Goal: Information Seeking & Learning: Learn about a topic

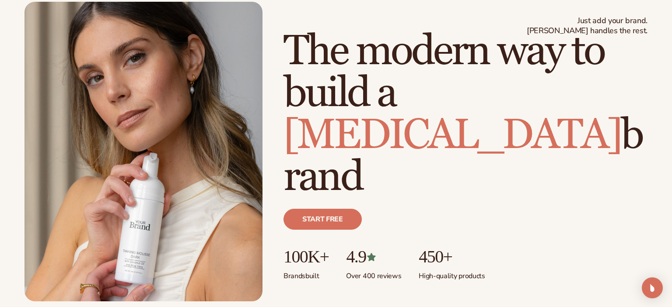
scroll to position [52, 0]
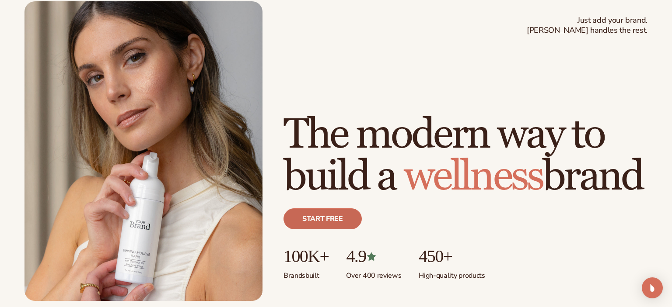
click at [336, 216] on link "Start free" at bounding box center [322, 219] width 78 height 21
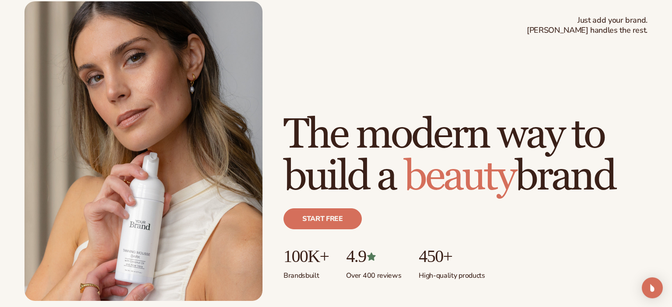
scroll to position [0, 0]
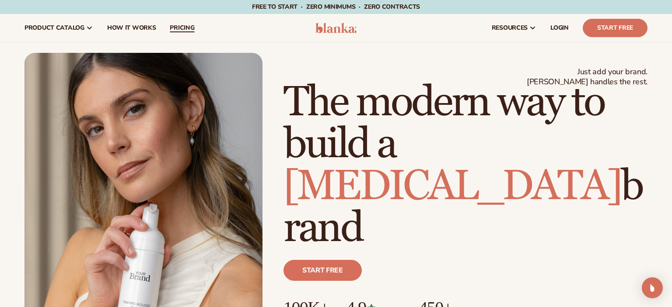
click at [173, 31] on span "pricing" at bounding box center [182, 27] width 24 height 7
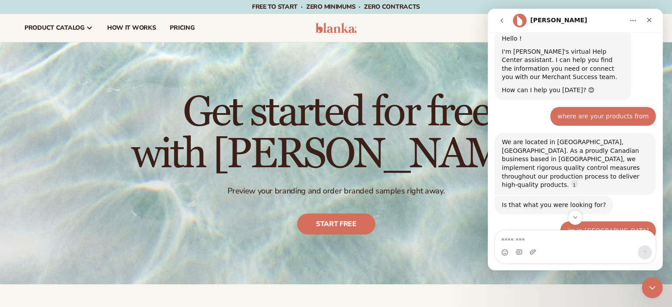
scroll to position [126, 0]
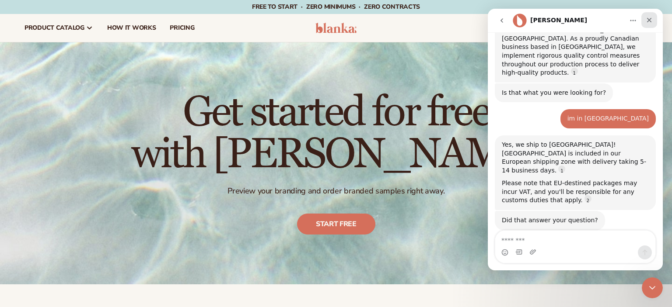
click at [647, 20] on icon "Close" at bounding box center [648, 20] width 7 height 7
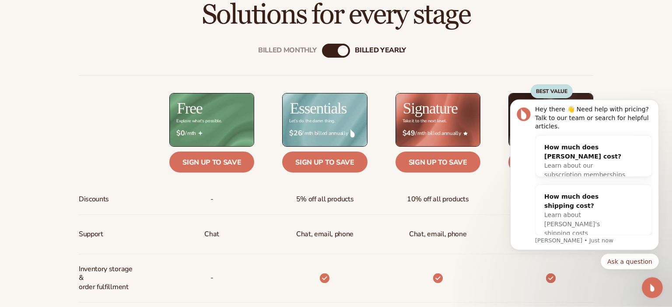
scroll to position [310, 0]
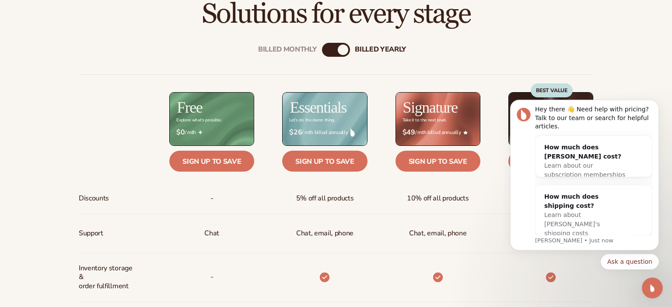
click at [325, 48] on div "Billed Monthly" at bounding box center [327, 50] width 10 height 10
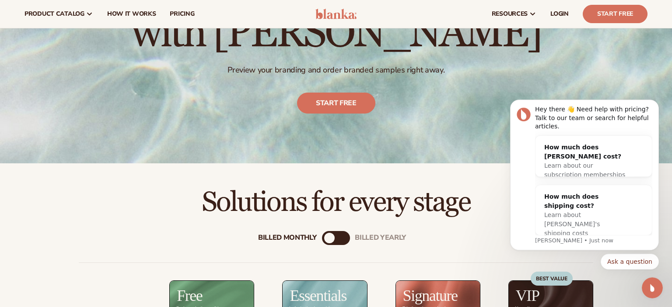
scroll to position [117, 0]
